Goal: Information Seeking & Learning: Learn about a topic

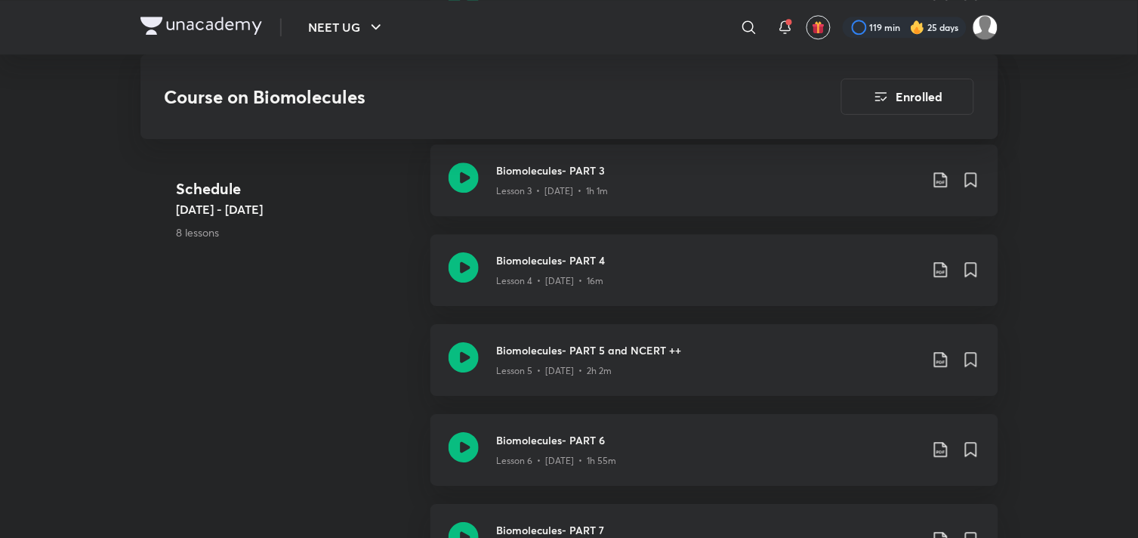
scroll to position [699, 0]
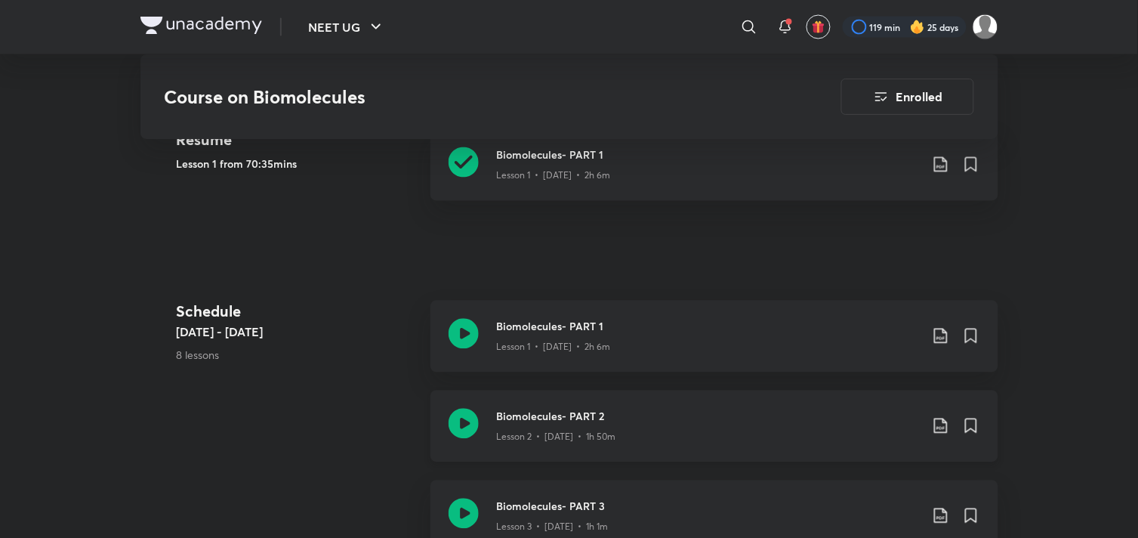
click at [597, 418] on h3 "Biomolecules- PART 2" at bounding box center [708, 417] width 423 height 16
